Goal: Information Seeking & Learning: Check status

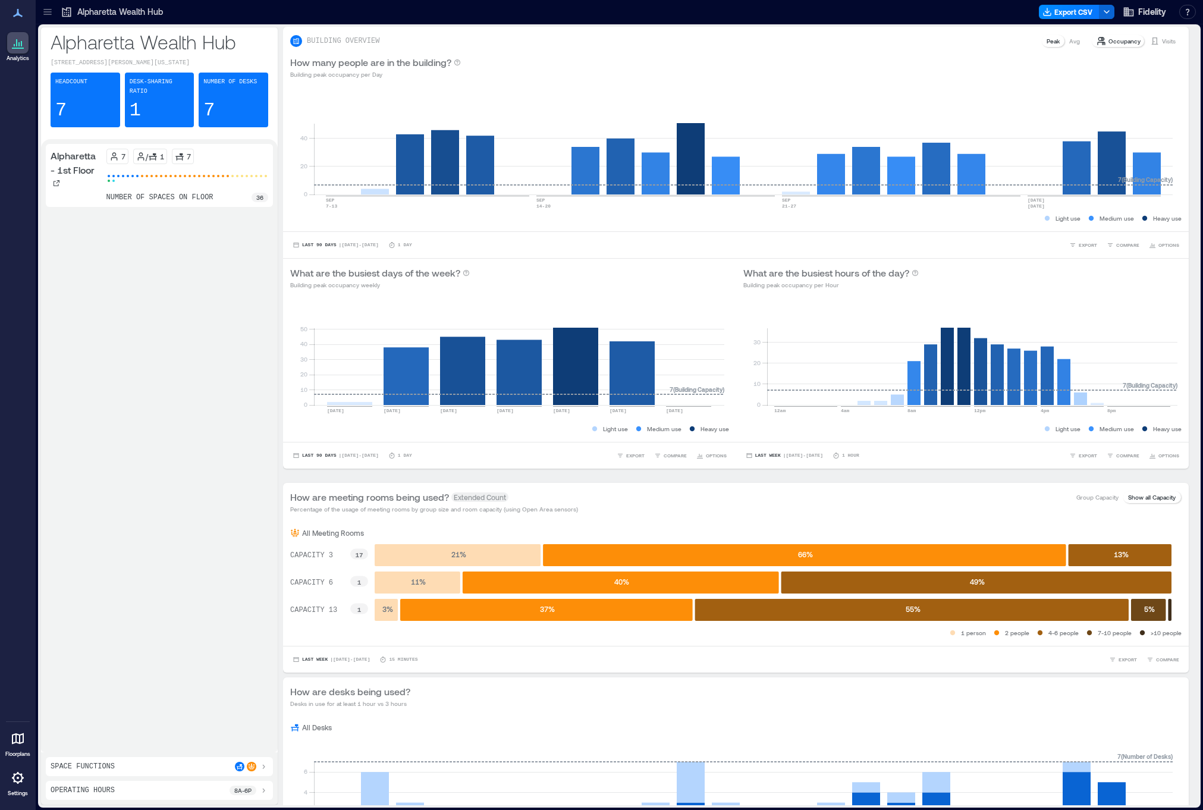
click at [54, 8] on div at bounding box center [47, 11] width 19 height 19
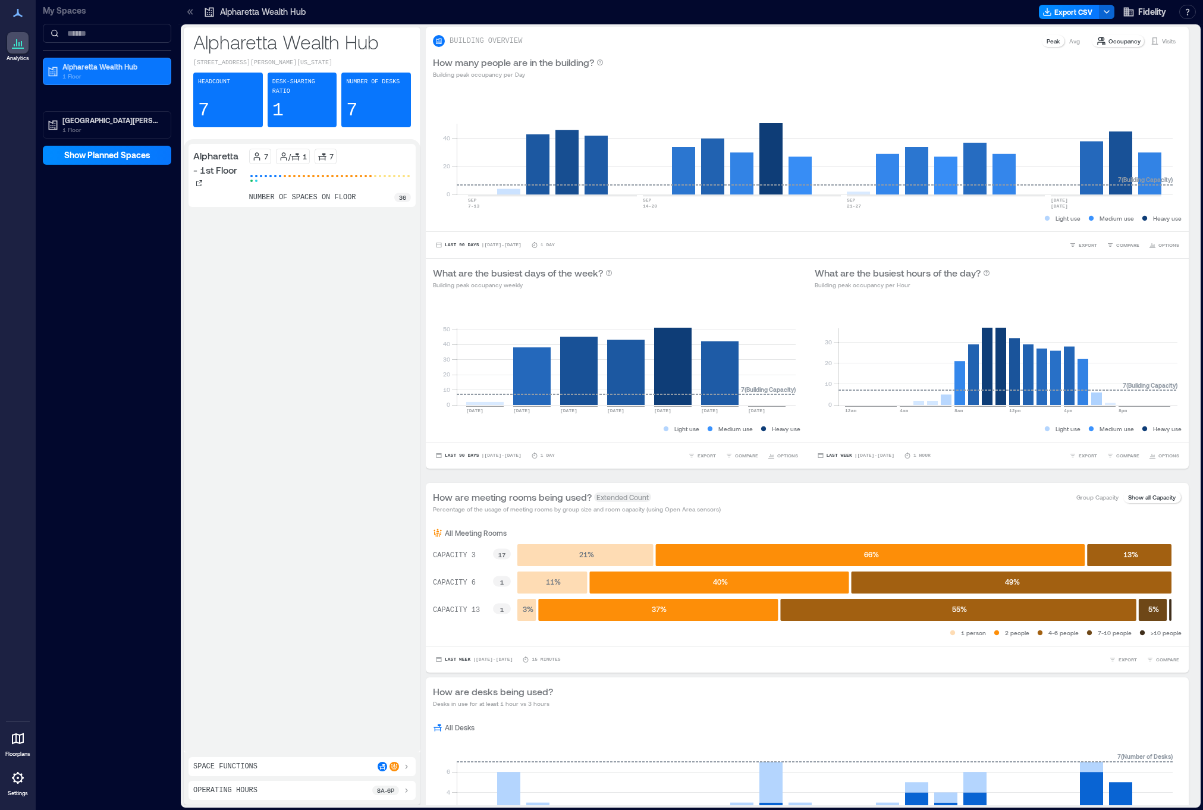
click at [269, 629] on div "Alpharetta - 1st Floor 7 / 1 7 number of spaces on floor 36" at bounding box center [302, 446] width 227 height 604
click at [74, 67] on p "Alpharetta Wealth Hub" at bounding box center [112, 67] width 100 height 10
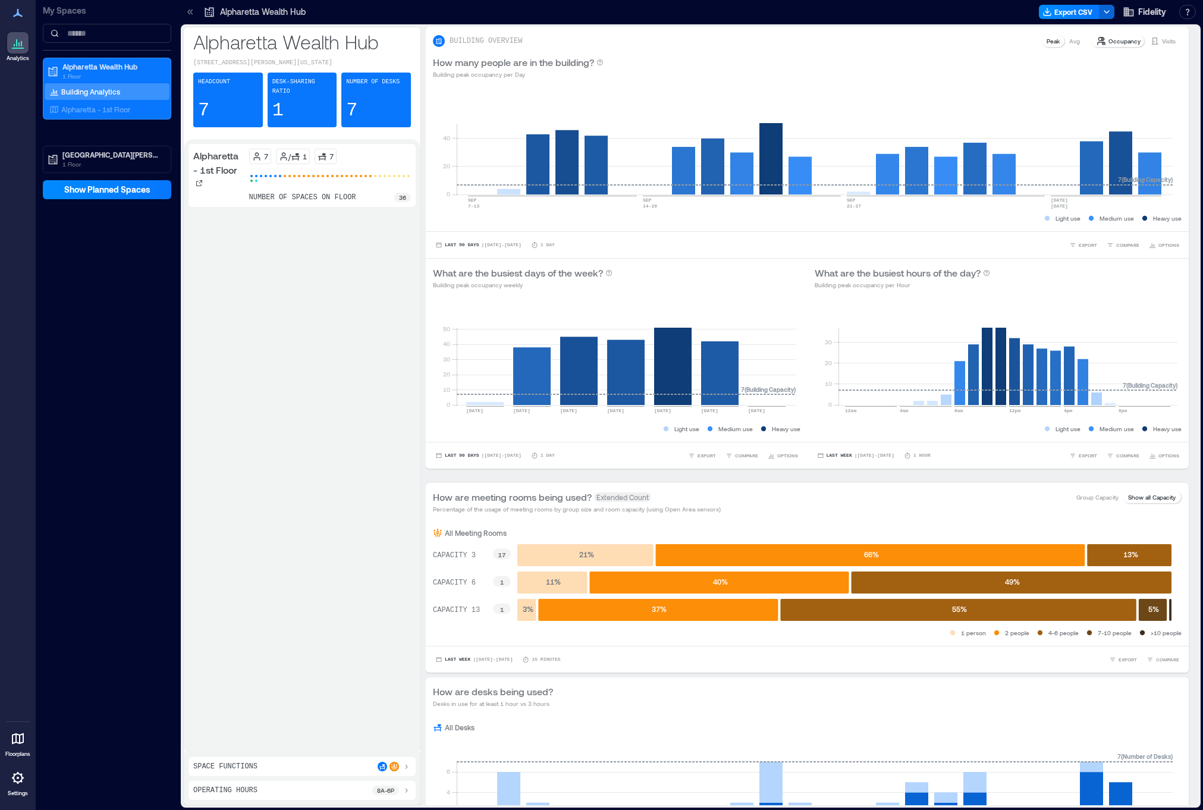
click at [87, 91] on p "Building Analytics" at bounding box center [90, 92] width 59 height 10
click at [82, 105] on p "Alpharetta - 1st Floor" at bounding box center [95, 110] width 69 height 10
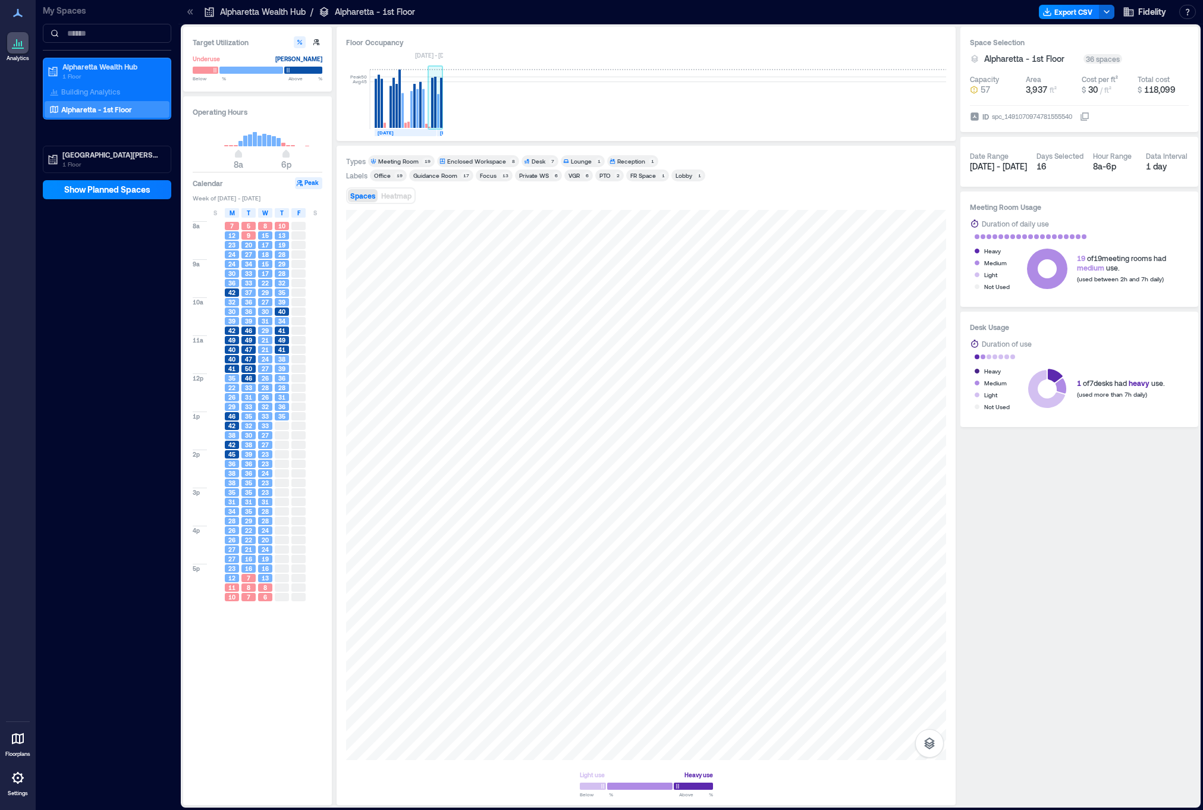
click at [435, 105] on rect at bounding box center [435, 102] width 2 height 51
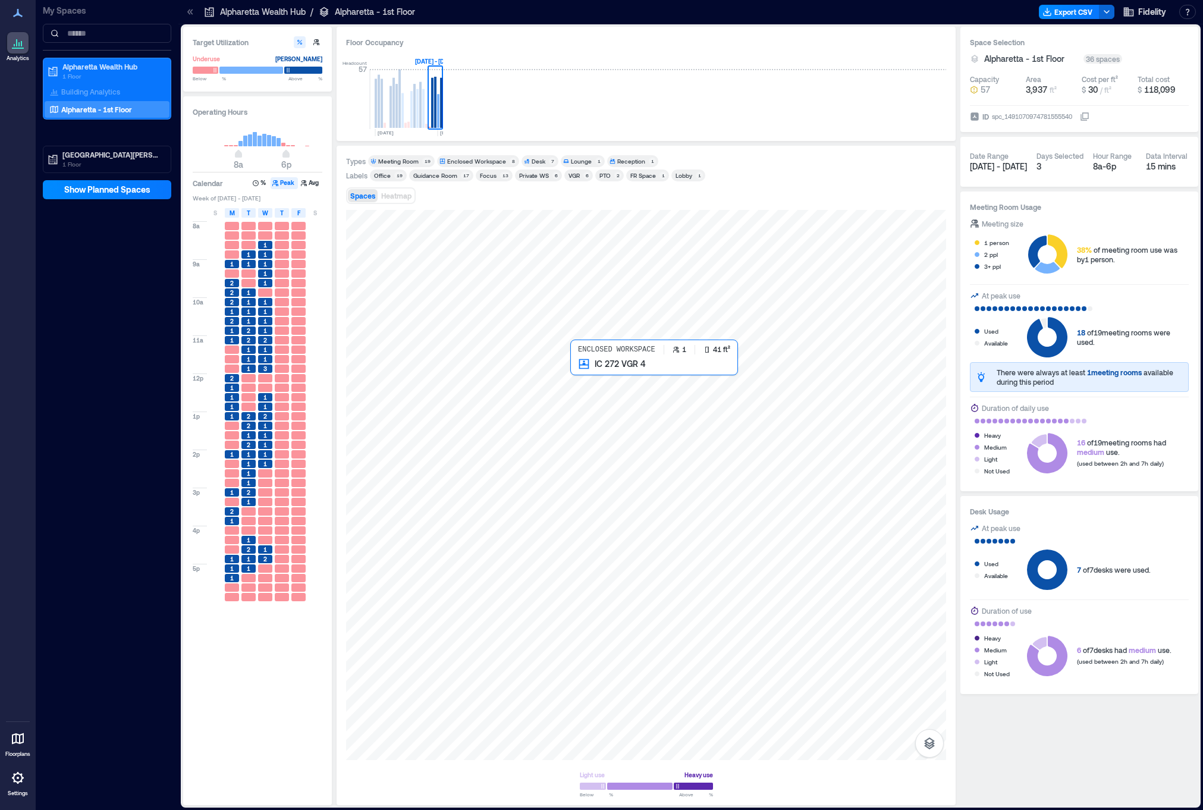
click at [588, 373] on div at bounding box center [646, 485] width 600 height 550
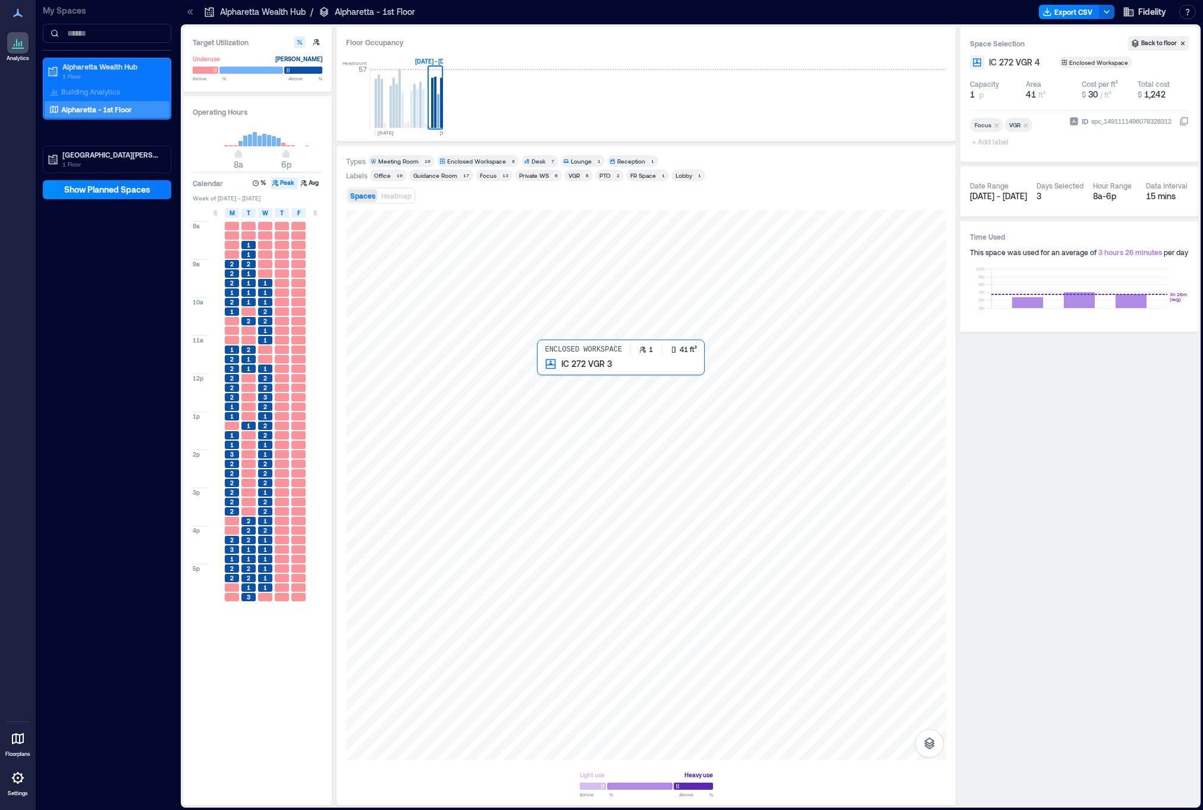
click at [555, 374] on div at bounding box center [646, 485] width 600 height 550
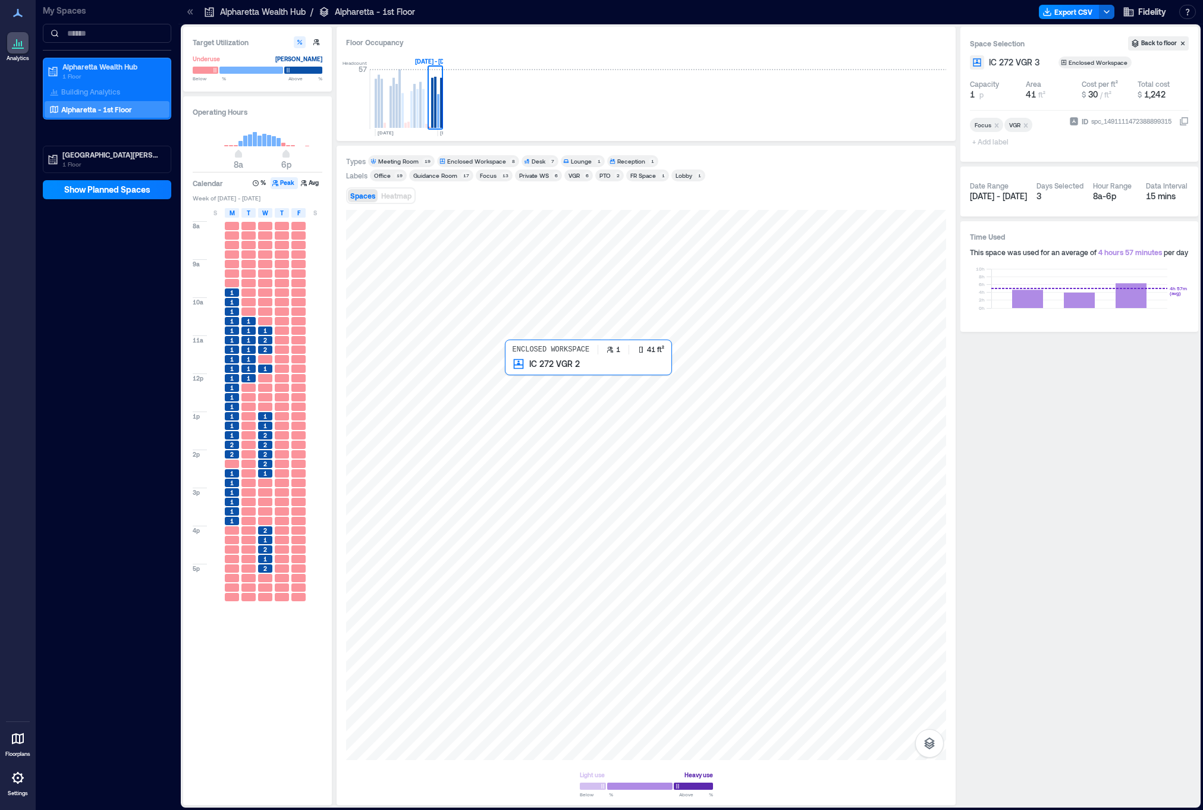
click at [522, 379] on div at bounding box center [646, 485] width 600 height 550
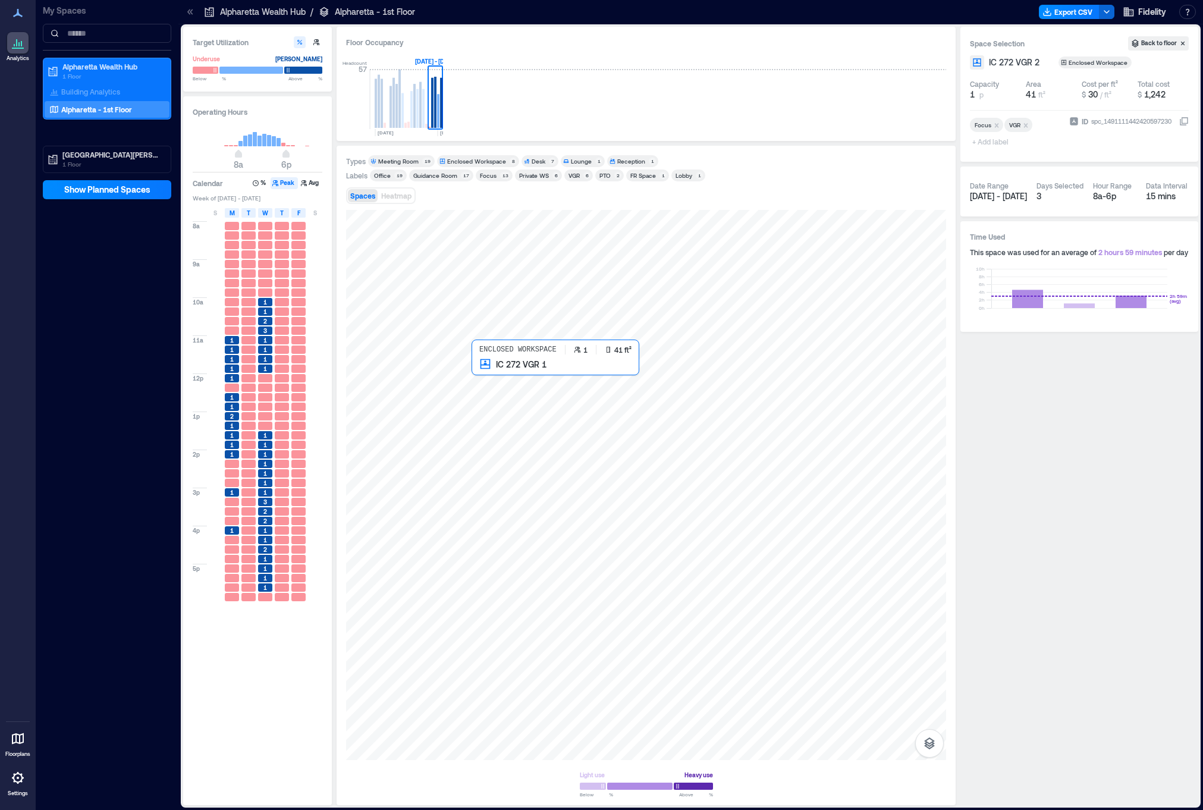
click at [491, 379] on div at bounding box center [646, 485] width 600 height 550
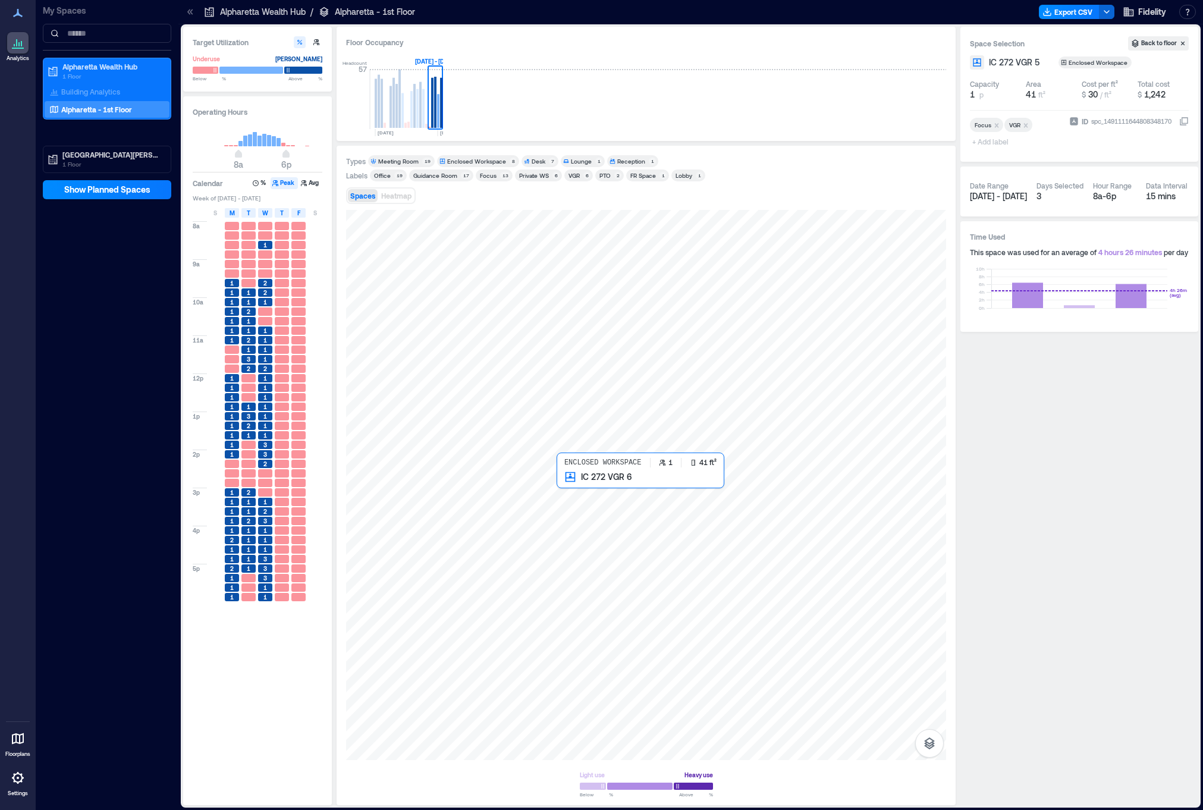
click at [582, 488] on div at bounding box center [646, 485] width 600 height 550
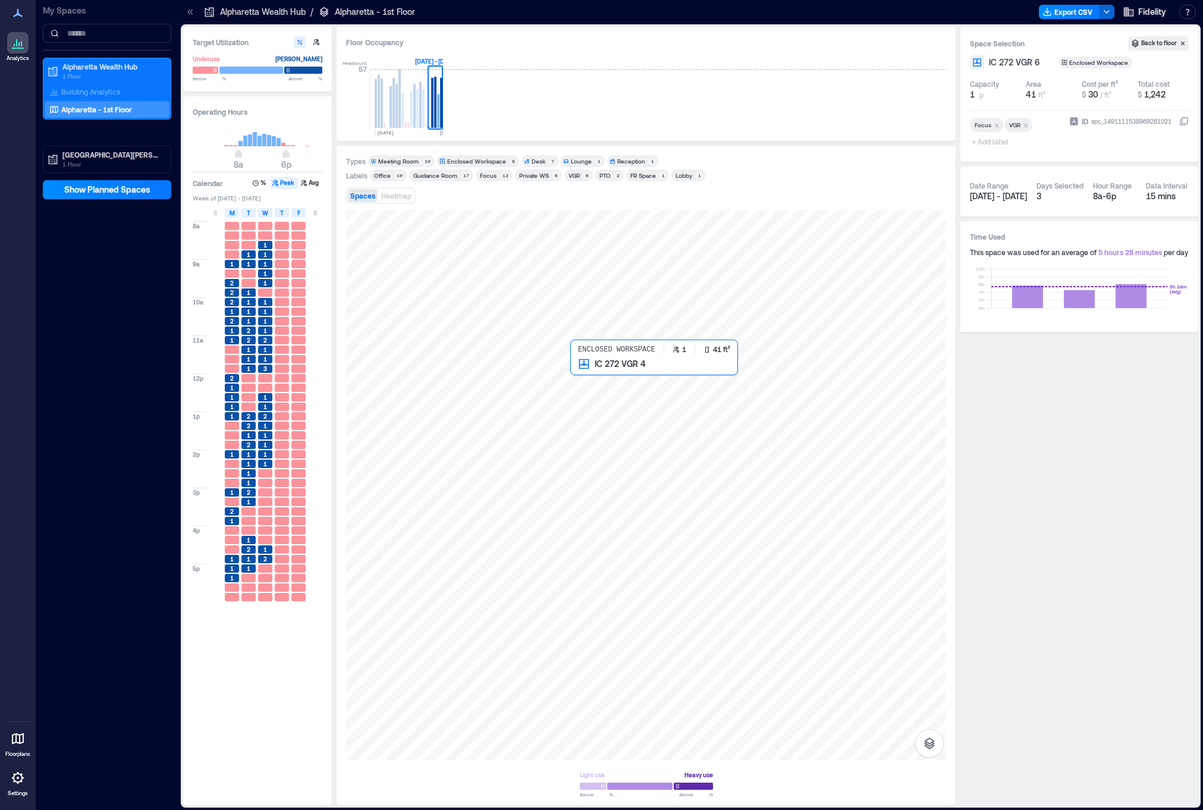
click at [595, 373] on div at bounding box center [646, 485] width 600 height 550
